Goal: Task Accomplishment & Management: Complete application form

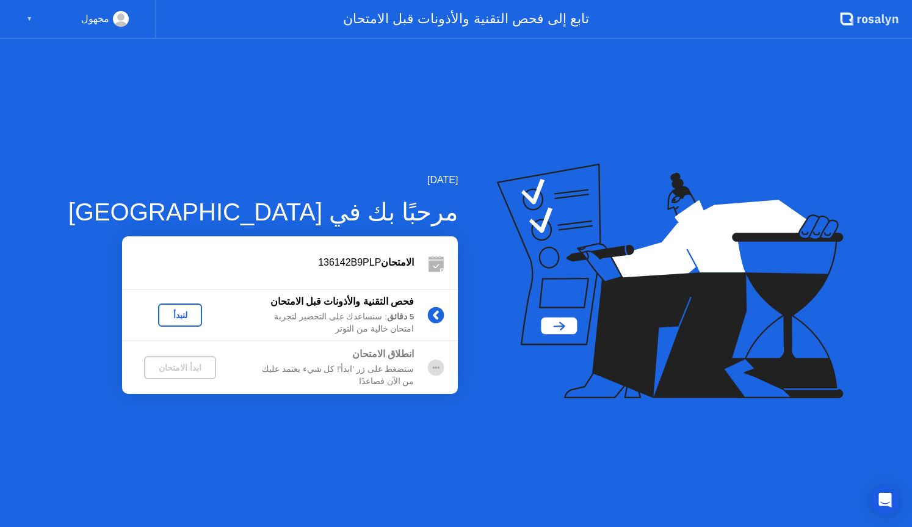
click at [163, 315] on div "لنبدأ" at bounding box center [180, 315] width 34 height 10
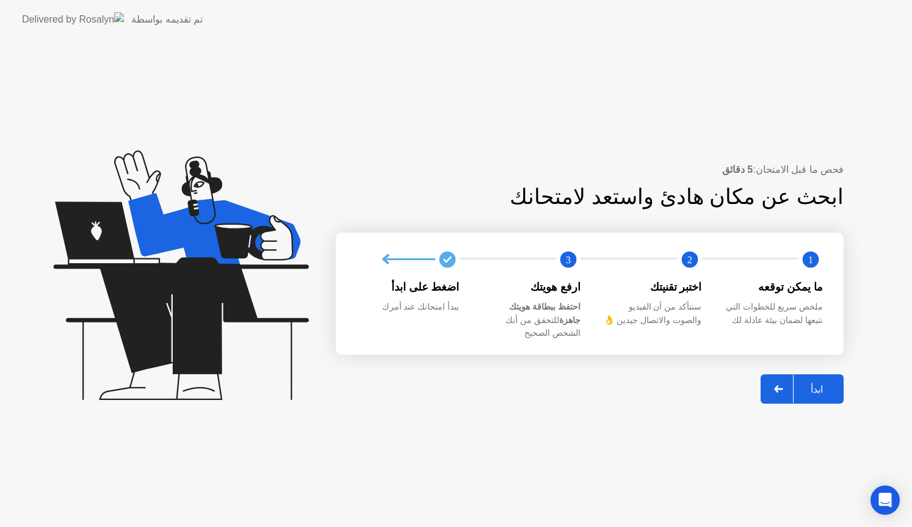
click at [823, 384] on div "ابدأ" at bounding box center [817, 390] width 46 height 12
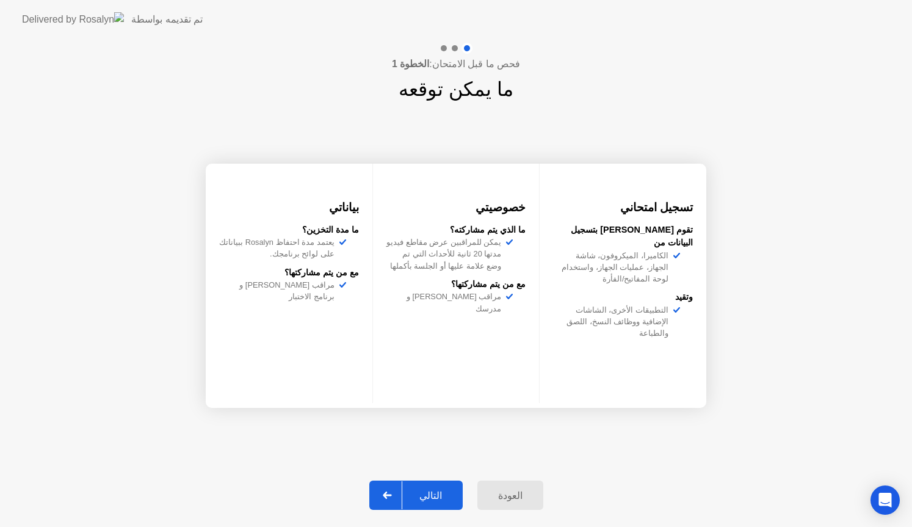
click at [442, 492] on div "التالي" at bounding box center [430, 496] width 57 height 12
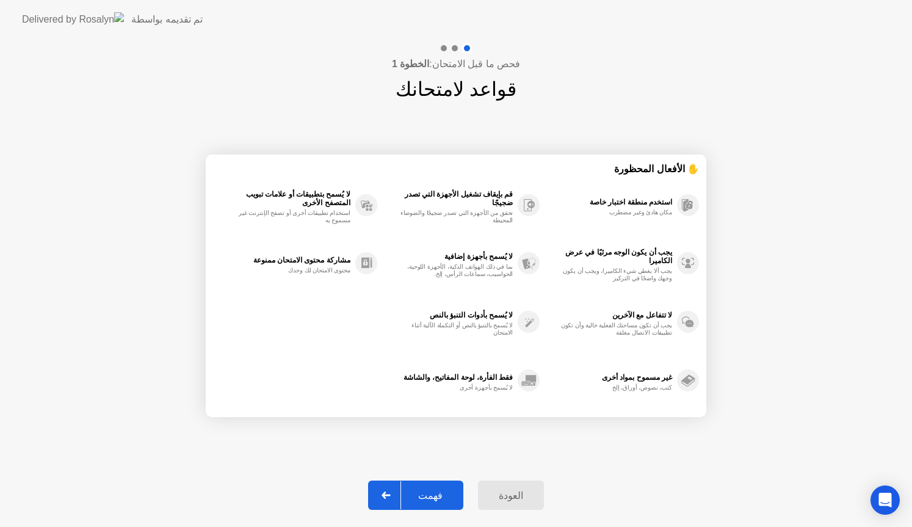
click at [430, 490] on div "فهمت" at bounding box center [430, 496] width 59 height 12
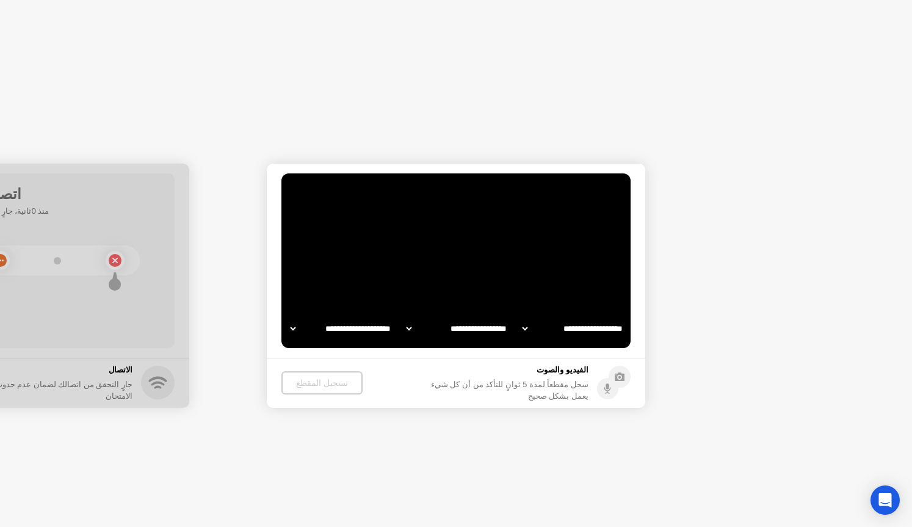
select select "**********"
select select "*******"
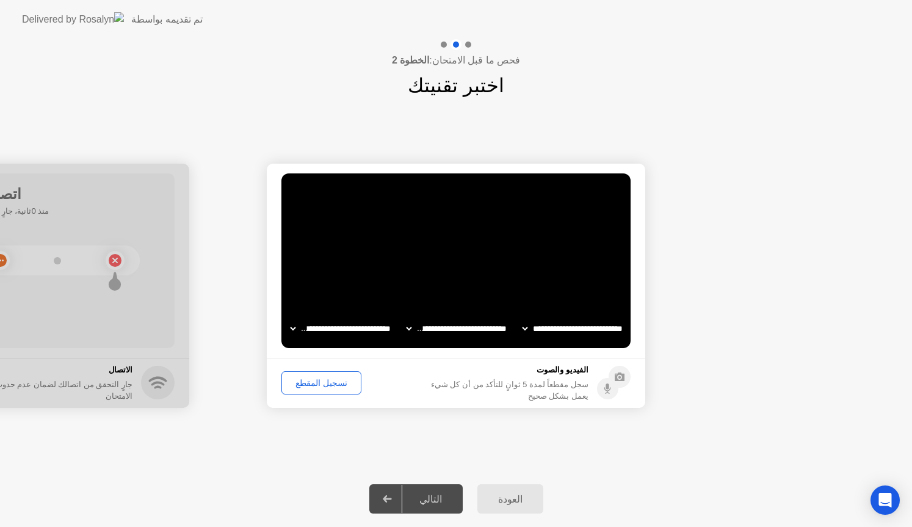
click at [324, 382] on div "تسجيل المقطع" at bounding box center [321, 383] width 71 height 10
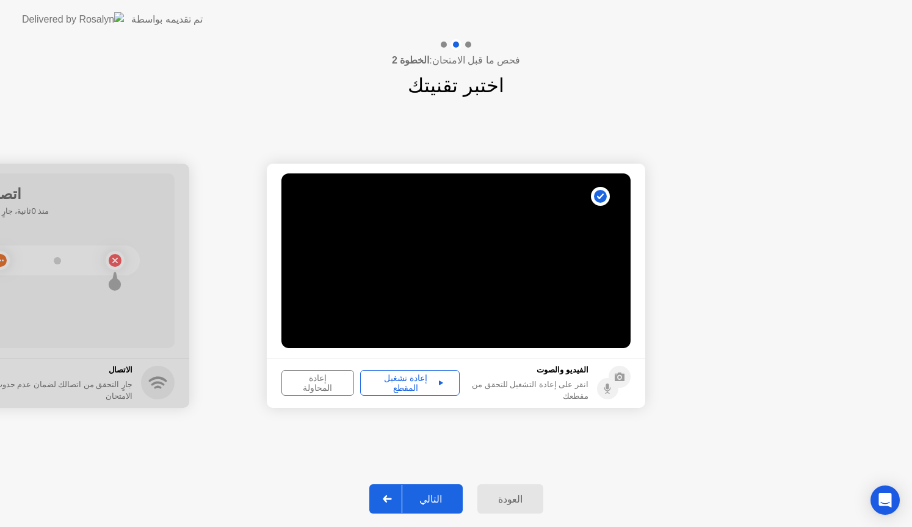
click at [438, 500] on div "التالي" at bounding box center [430, 499] width 57 height 12
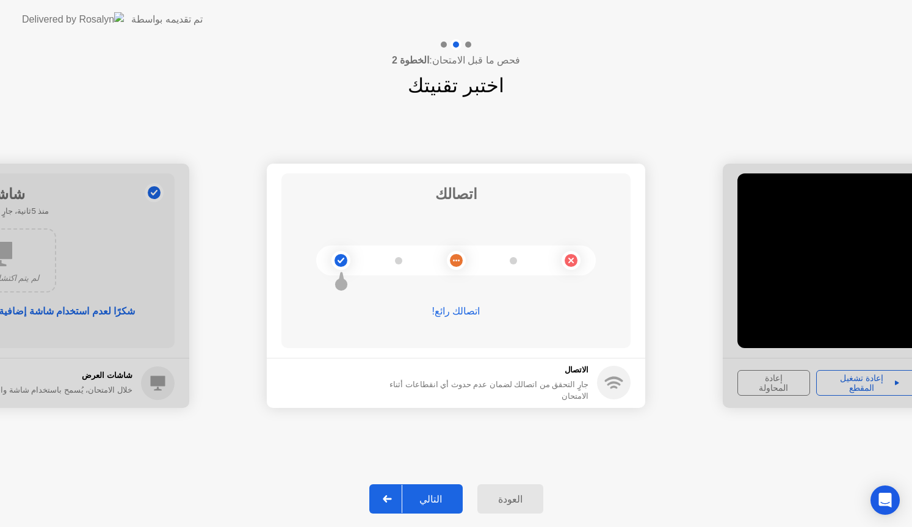
click at [432, 501] on div "التالي" at bounding box center [430, 499] width 57 height 12
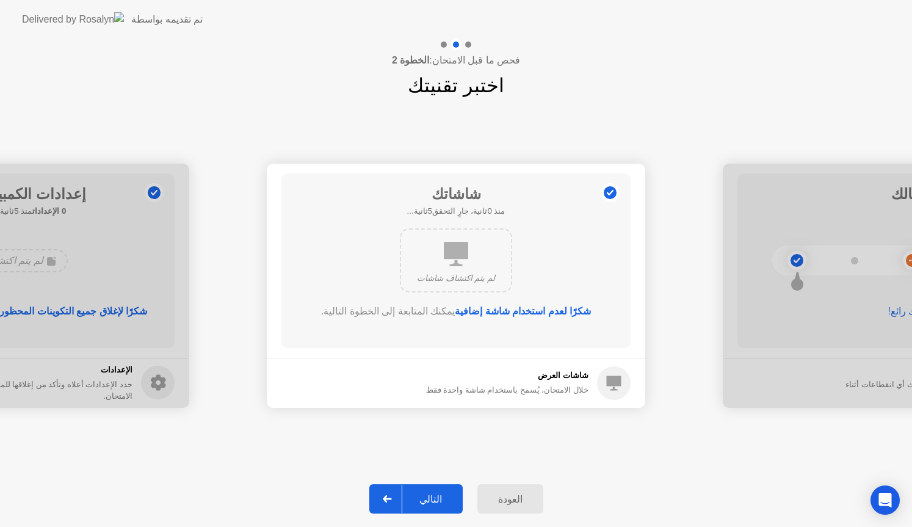
click at [432, 501] on div "التالي" at bounding box center [430, 499] width 57 height 12
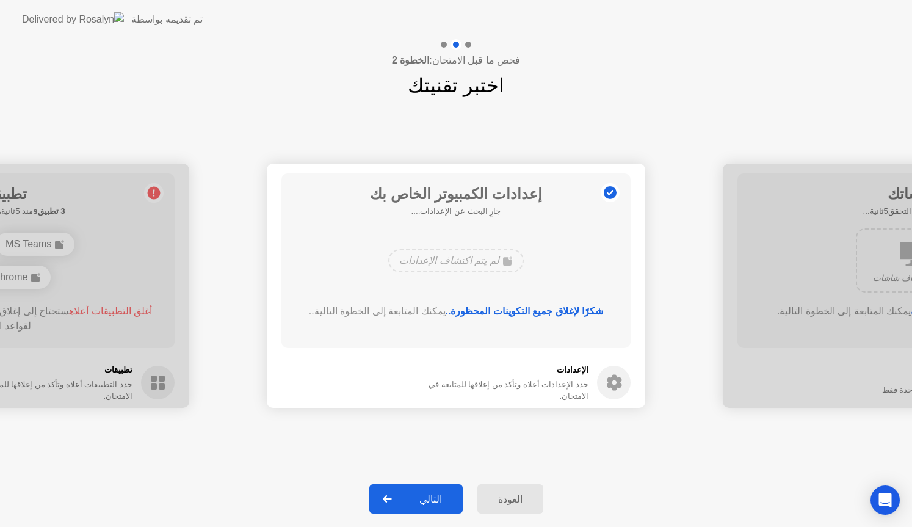
click at [432, 501] on div "التالي" at bounding box center [430, 499] width 57 height 12
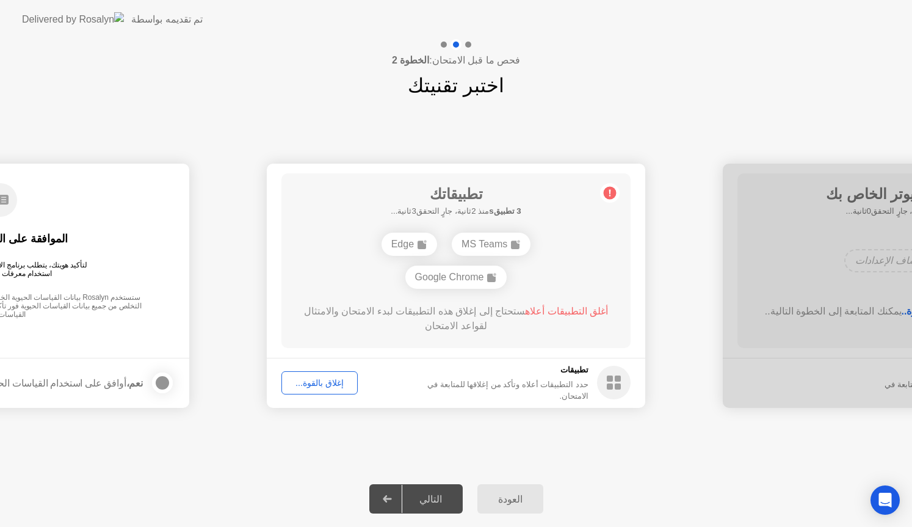
click at [309, 385] on div "إغلاق بالقوة..." at bounding box center [320, 383] width 68 height 10
click at [320, 385] on div "إغلاق بالقوة..." at bounding box center [320, 383] width 68 height 10
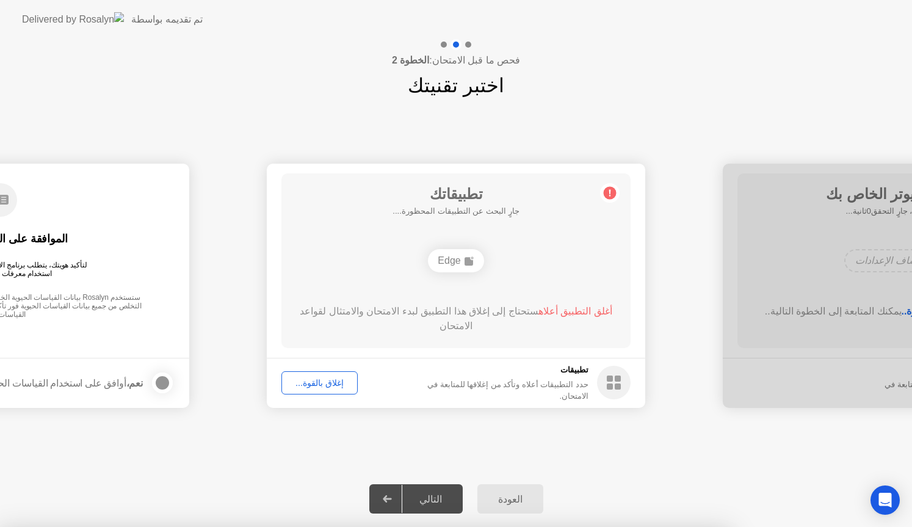
click at [314, 378] on div "إغلاق بالقوة..." at bounding box center [320, 383] width 68 height 10
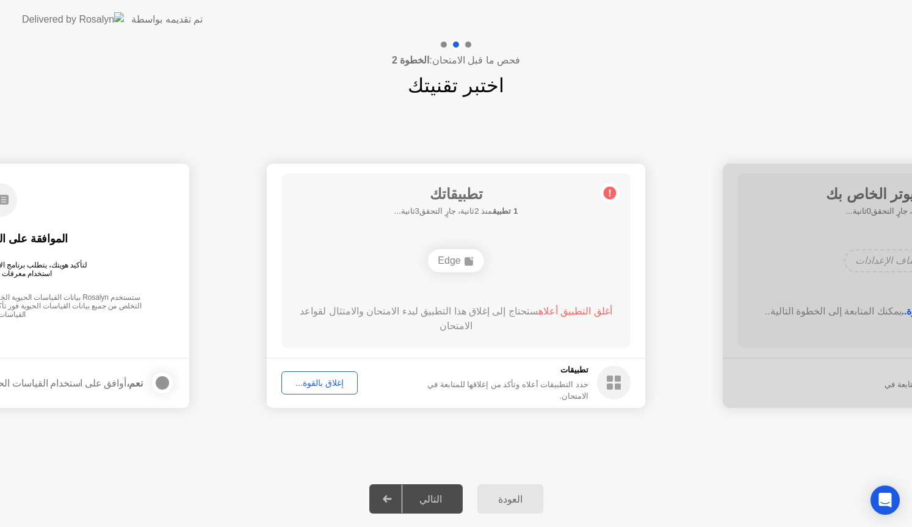
click at [423, 503] on div "التالي" at bounding box center [430, 499] width 57 height 12
click at [603, 191] on icon at bounding box center [610, 193] width 20 height 20
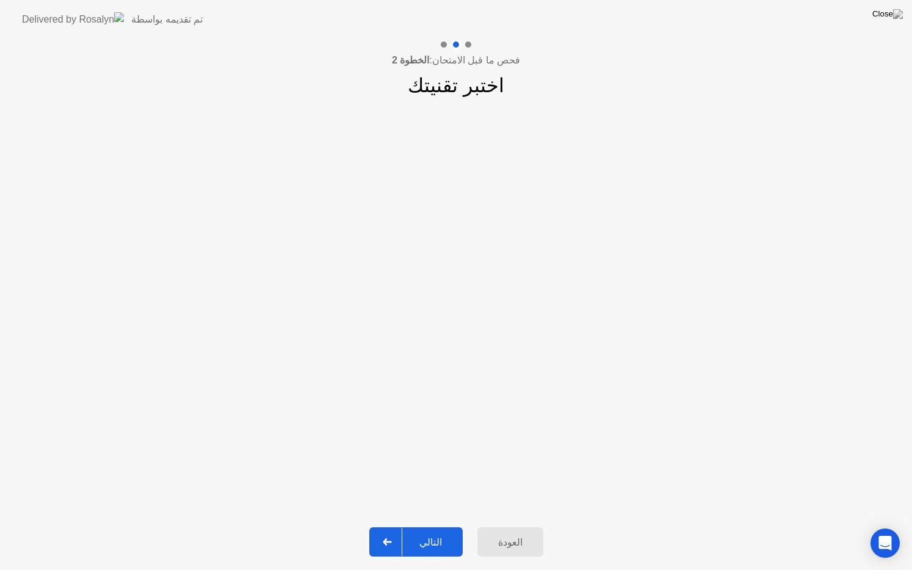
click at [434, 526] on div "التالي" at bounding box center [430, 543] width 57 height 12
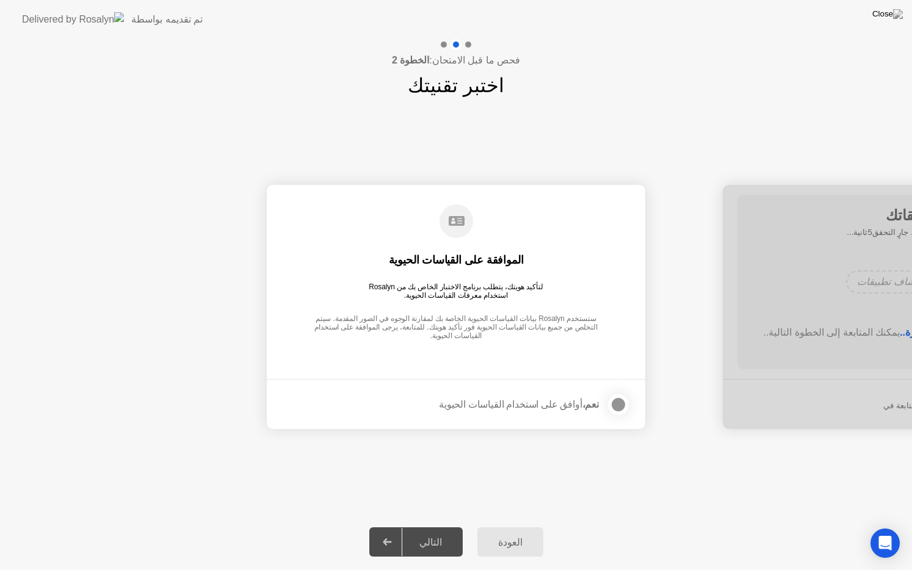
click at [613, 404] on div at bounding box center [618, 405] width 15 height 15
click at [443, 526] on div "التالي" at bounding box center [430, 543] width 57 height 12
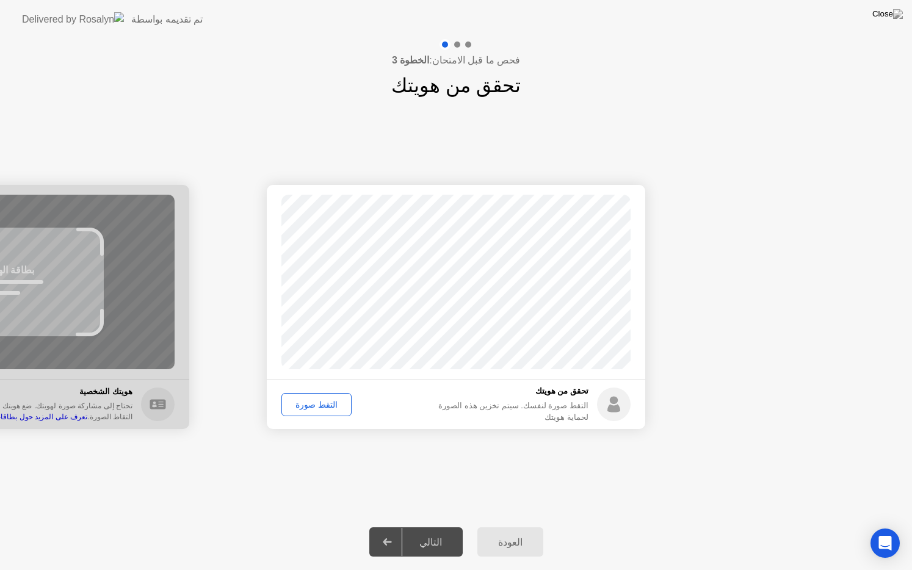
click at [301, 404] on div "التقط صورة" at bounding box center [317, 405] width 62 height 10
click at [447, 526] on div "التالي" at bounding box center [430, 543] width 57 height 12
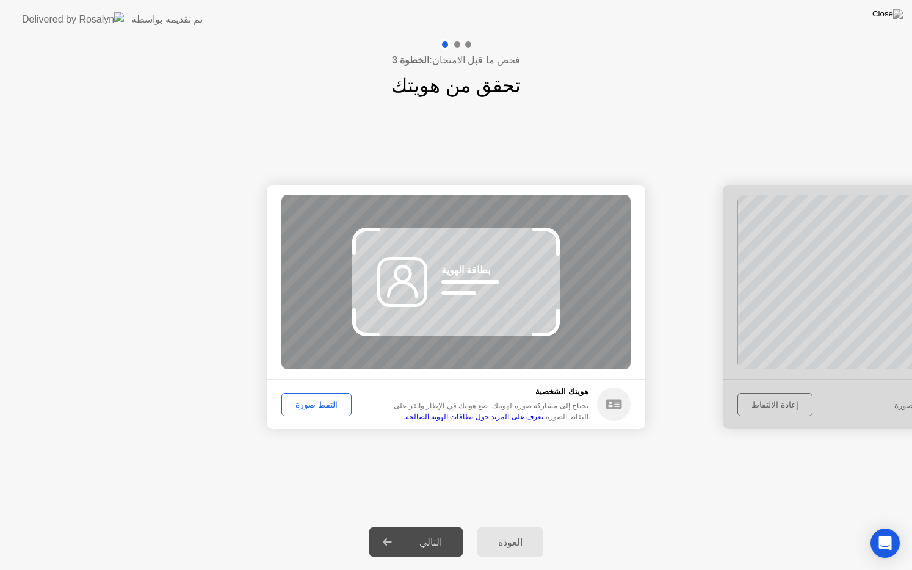
click at [387, 526] on div at bounding box center [387, 542] width 29 height 28
click at [522, 526] on div "العودة" at bounding box center [510, 543] width 59 height 12
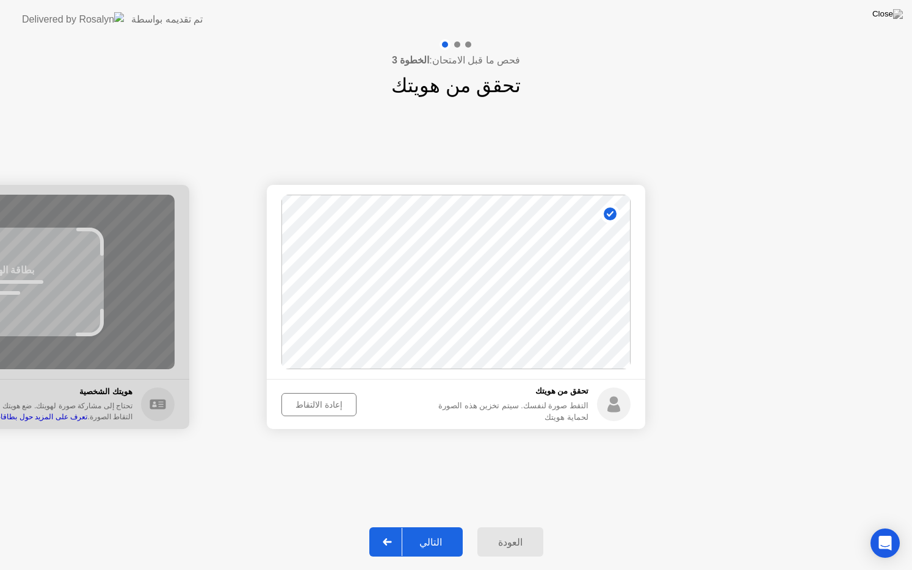
click at [314, 406] on div "إعادة الالتقاط" at bounding box center [319, 405] width 67 height 10
click at [317, 402] on div "التقط صورة" at bounding box center [317, 405] width 62 height 10
click at [442, 526] on button "التالي" at bounding box center [415, 542] width 93 height 29
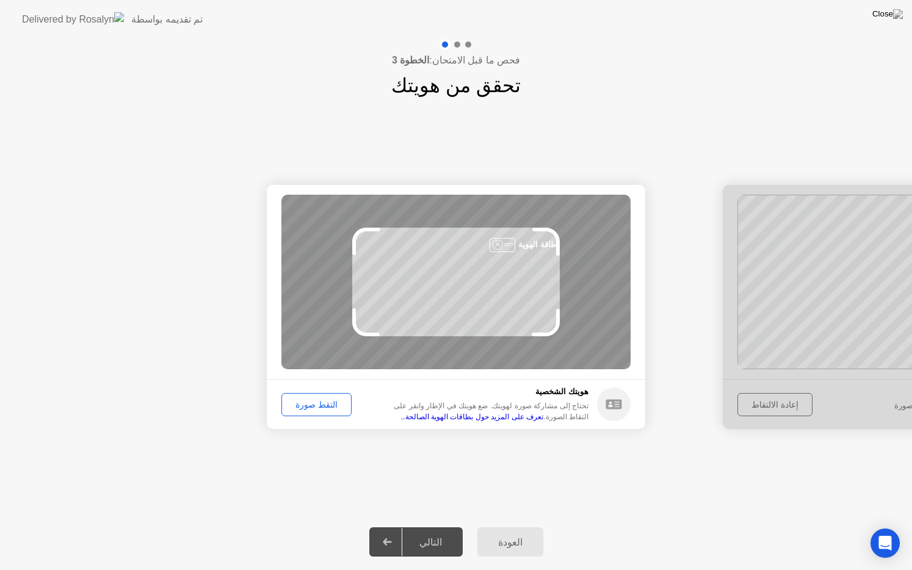
click at [293, 414] on button "التقط صورة" at bounding box center [317, 404] width 70 height 23
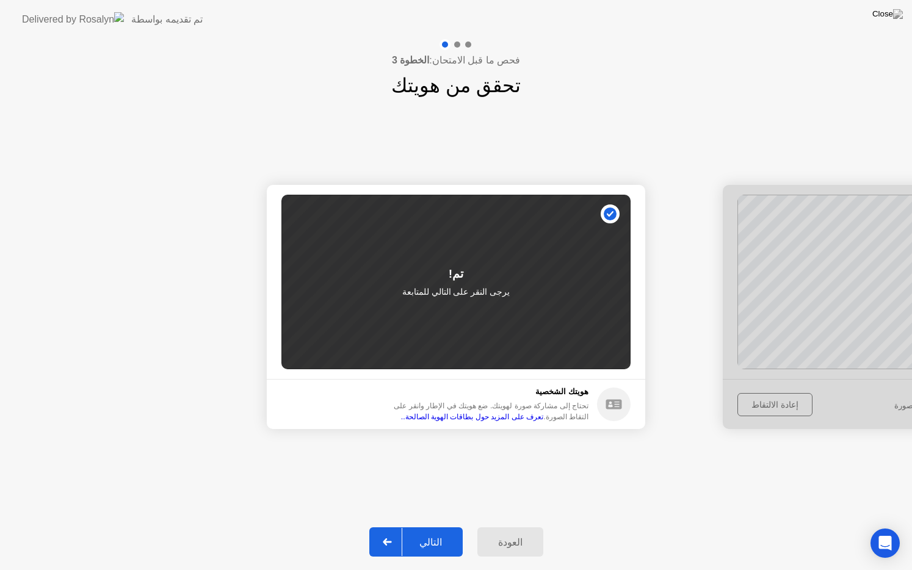
click at [419, 526] on div "التالي" at bounding box center [430, 543] width 57 height 12
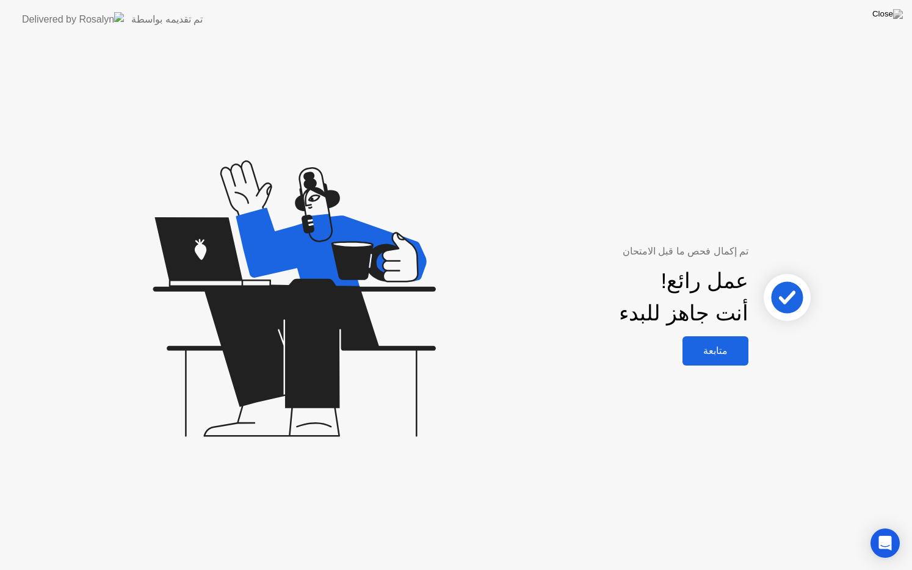
click at [730, 352] on div "متابعة" at bounding box center [715, 351] width 59 height 12
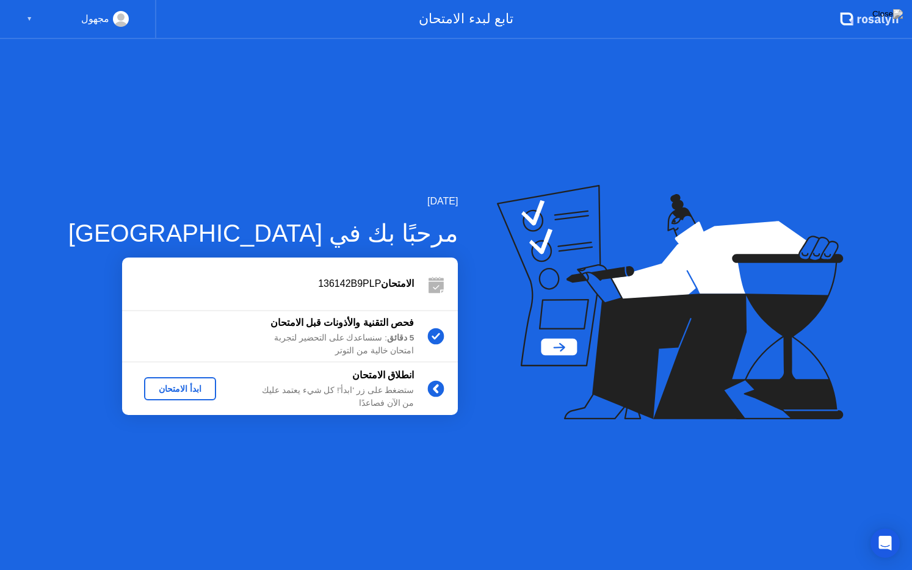
click at [152, 394] on div "ابدأ الامتحان" at bounding box center [180, 389] width 62 height 10
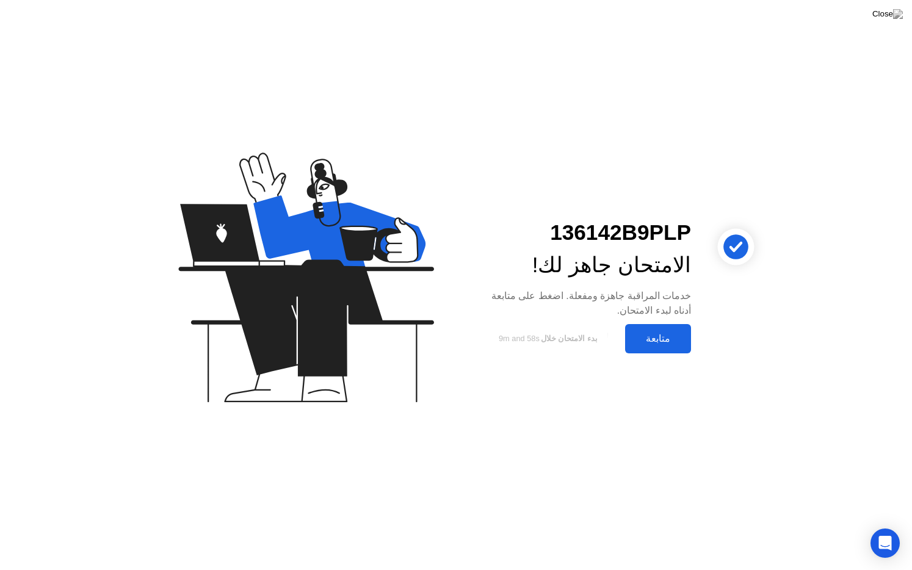
click at [662, 337] on div "متابعة" at bounding box center [658, 339] width 59 height 12
